Goal: Information Seeking & Learning: Stay updated

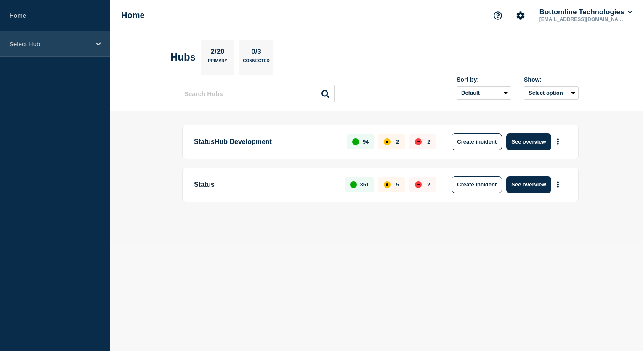
click at [100, 46] on icon at bounding box center [98, 44] width 5 height 6
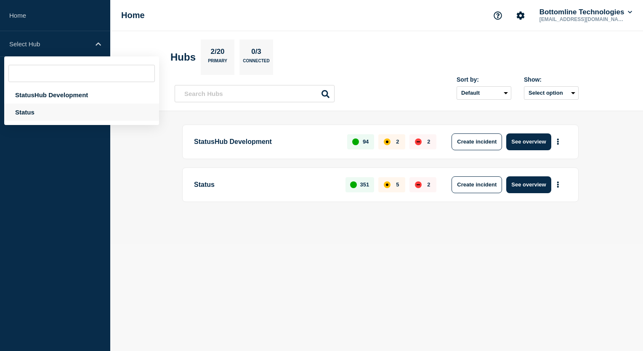
click at [58, 114] on div "Status" at bounding box center [81, 112] width 155 height 17
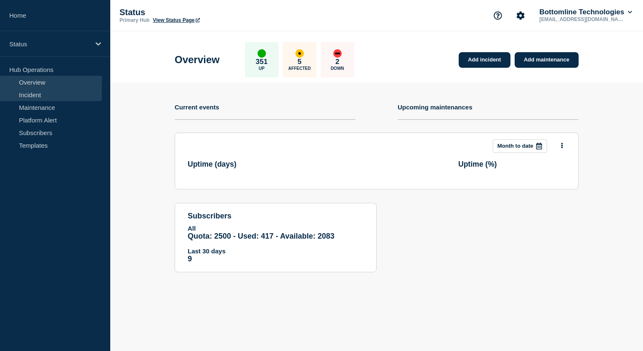
click at [62, 95] on link "Incident" at bounding box center [51, 94] width 102 height 13
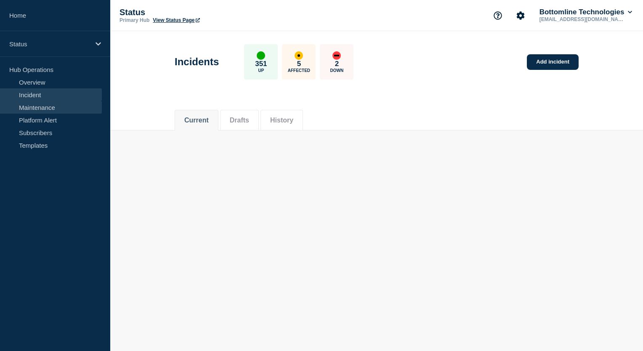
click at [66, 109] on link "Maintenance" at bounding box center [51, 107] width 102 height 13
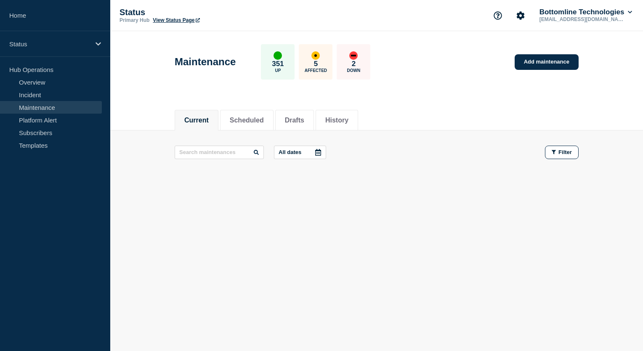
click at [61, 109] on link "Maintenance" at bounding box center [51, 107] width 102 height 13
click at [61, 95] on link "Incident" at bounding box center [51, 94] width 102 height 13
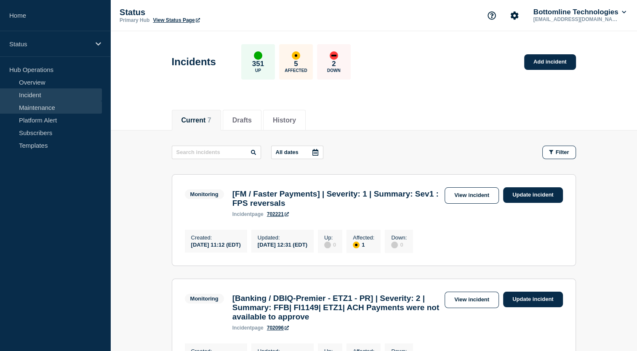
click at [70, 110] on link "Maintenance" at bounding box center [51, 107] width 102 height 13
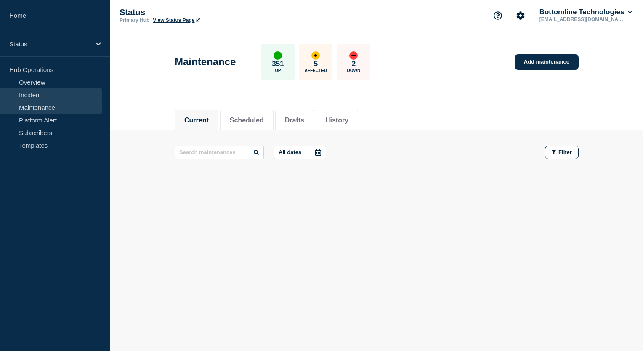
click at [67, 93] on link "Incident" at bounding box center [51, 94] width 102 height 13
